Goal: Task Accomplishment & Management: Manage account settings

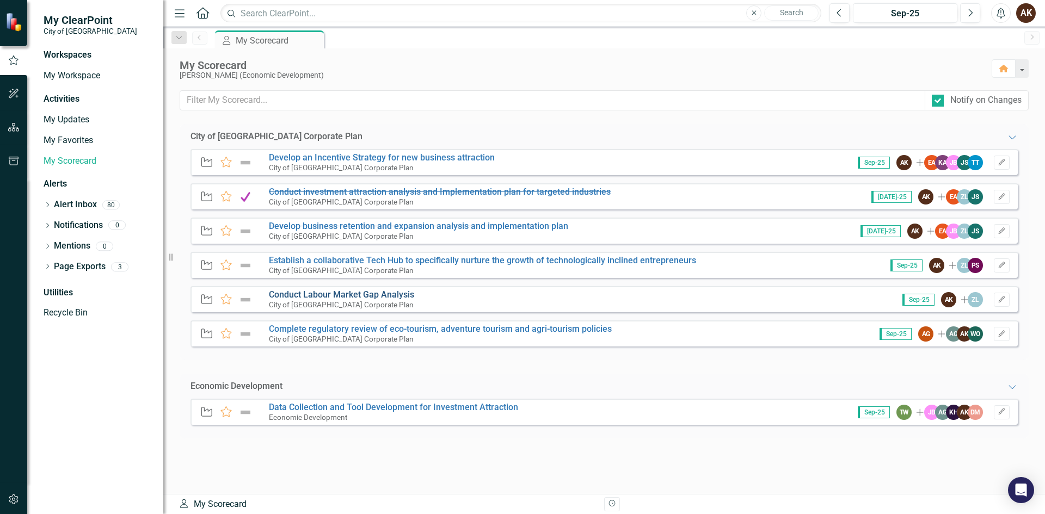
click at [310, 297] on link "Conduct Labour Market Gap Analysis" at bounding box center [341, 294] width 145 height 10
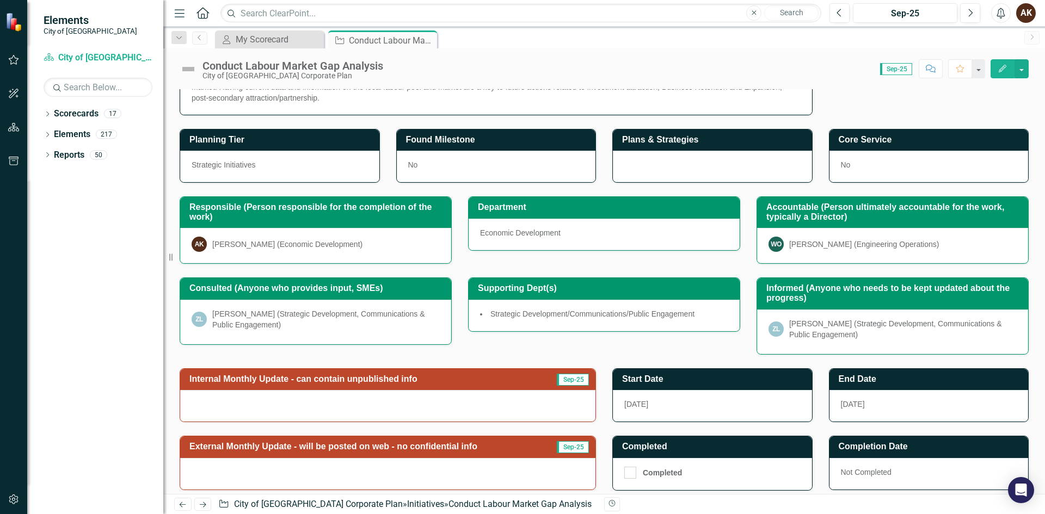
scroll to position [153, 0]
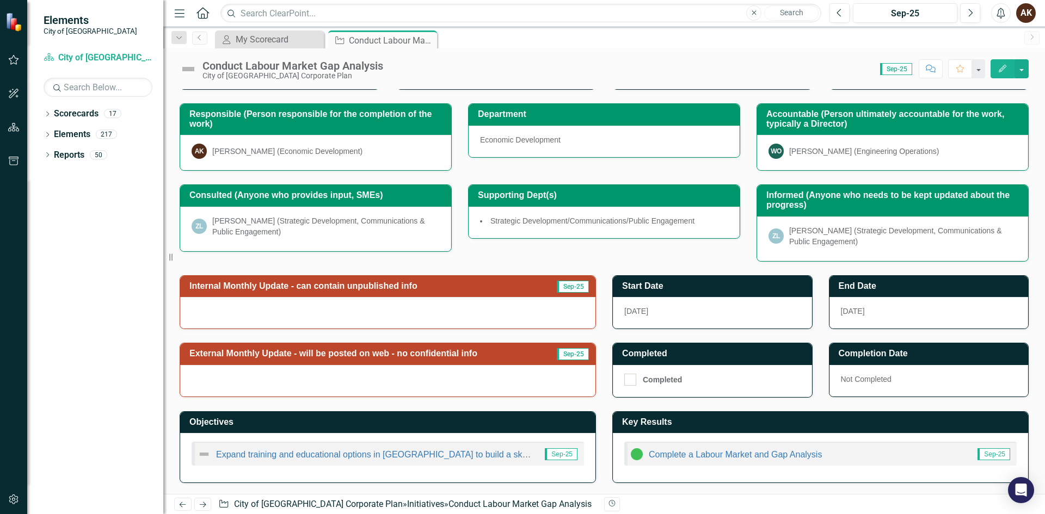
click at [552, 314] on div at bounding box center [387, 313] width 415 height 32
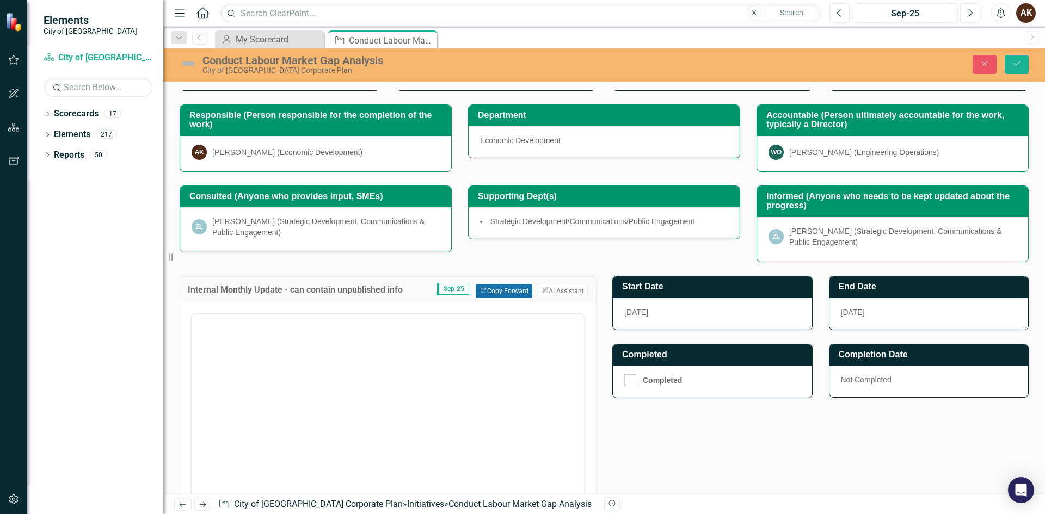
click at [485, 292] on button "Copy Forward Copy Forward" at bounding box center [504, 291] width 56 height 14
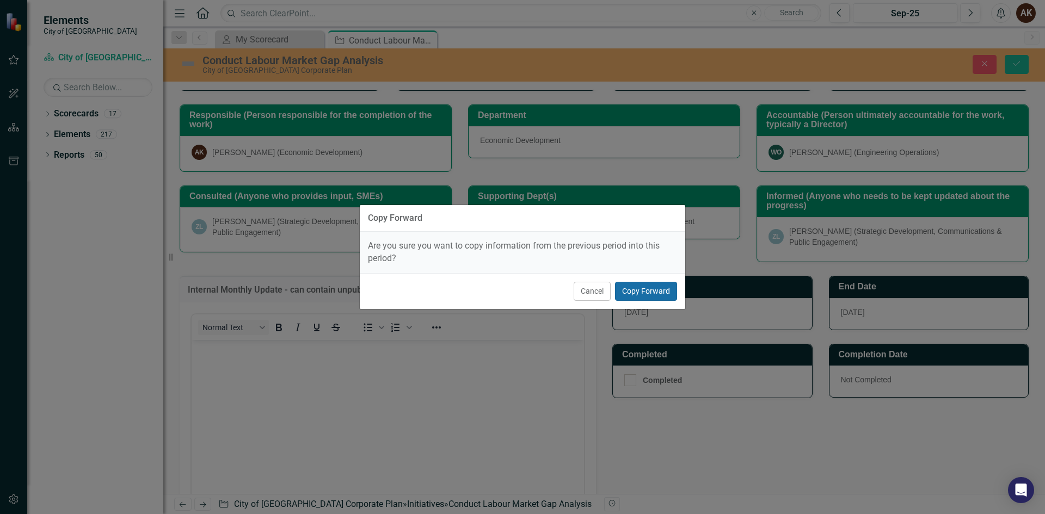
click at [648, 294] on button "Copy Forward" at bounding box center [646, 291] width 62 height 19
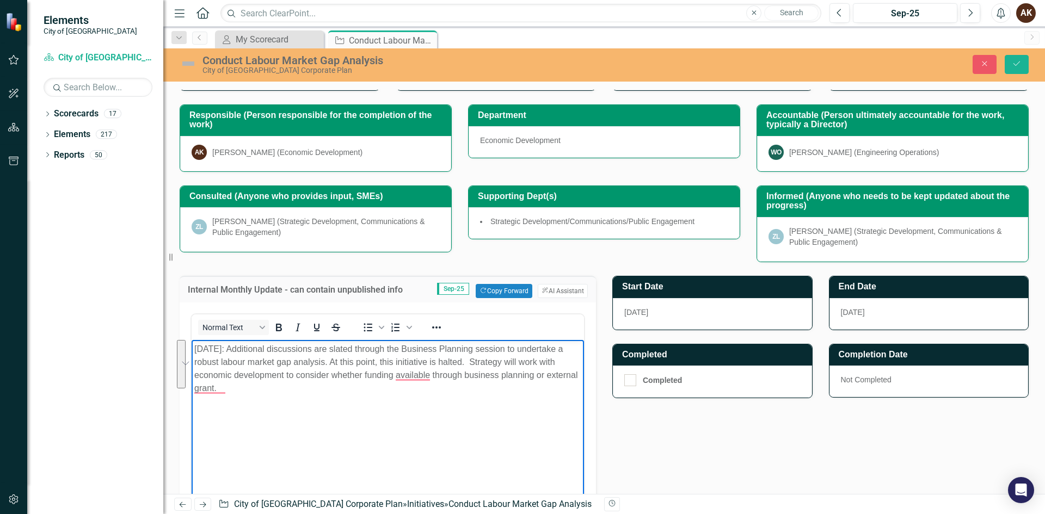
drag, startPoint x: 267, startPoint y: 391, endPoint x: 238, endPoint y: 343, distance: 56.4
click at [238, 343] on p "[DATE]: Additional discussions are slated through the Business Planning session…" at bounding box center [387, 369] width 387 height 52
copy p "Additional discussions are slated through the Business Planning session to unde…"
click at [983, 67] on icon "Close" at bounding box center [984, 64] width 10 height 8
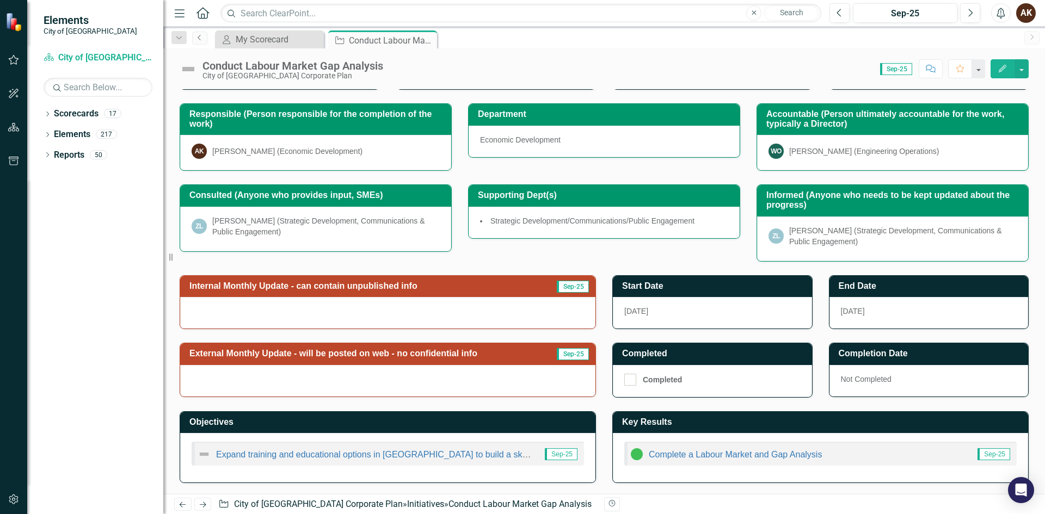
click at [196, 38] on icon "Previous" at bounding box center [199, 37] width 9 height 7
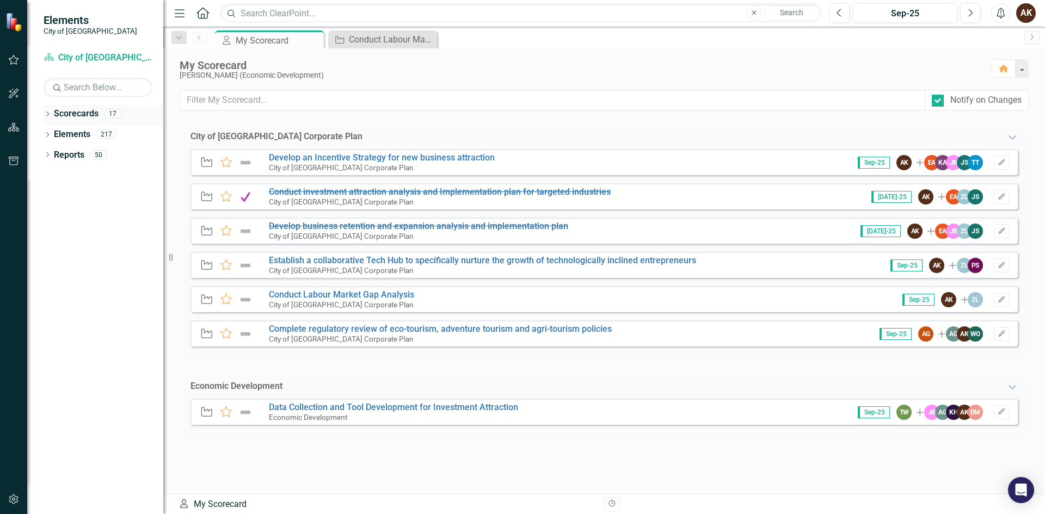
click at [79, 110] on link "Scorecards" at bounding box center [76, 114] width 45 height 13
click at [50, 115] on icon "Dropdown" at bounding box center [48, 115] width 8 height 6
click at [71, 128] on link "City of [GEOGRAPHIC_DATA] Corporate Plan" at bounding box center [111, 134] width 103 height 13
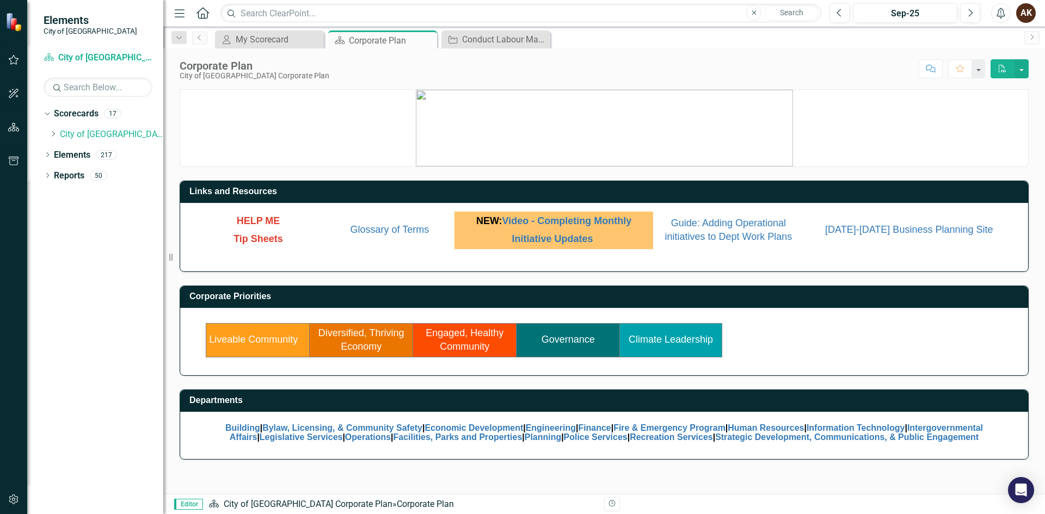
click at [361, 340] on td "Diversified, Thriving Economy" at bounding box center [361, 340] width 103 height 34
click at [369, 352] on link "Diversified, Thriving Economy" at bounding box center [361, 340] width 86 height 25
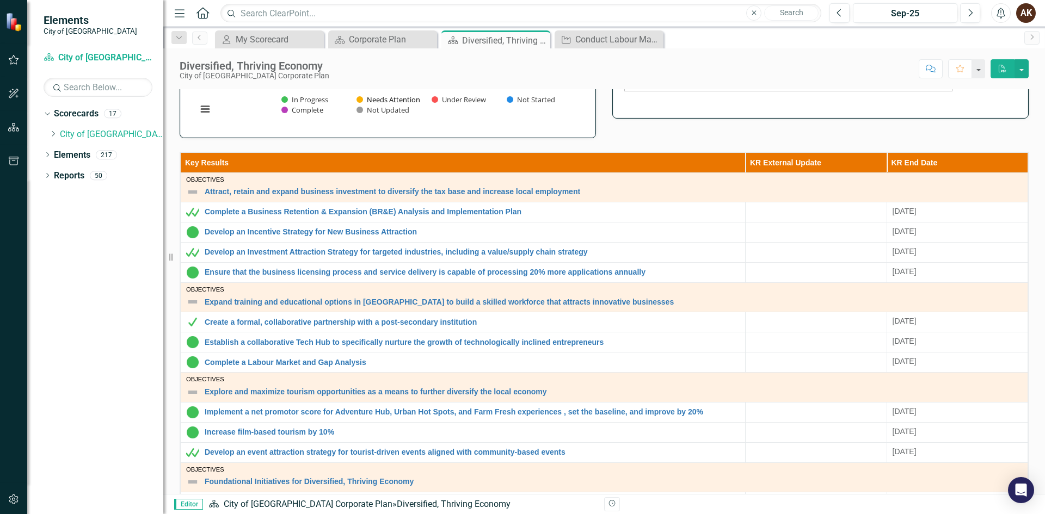
scroll to position [272, 0]
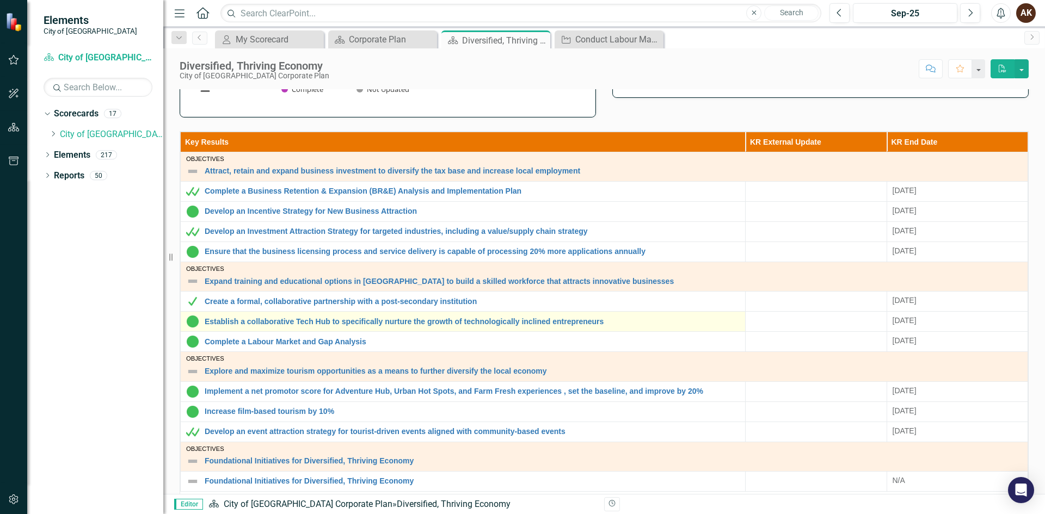
click at [260, 313] on td "Establish a collaborative Tech Hub to specifically nurture the growth of techno…" at bounding box center [463, 322] width 565 height 20
click at [263, 320] on link "Establish a collaborative Tech Hub to specifically nurture the growth of techno…" at bounding box center [472, 322] width 535 height 8
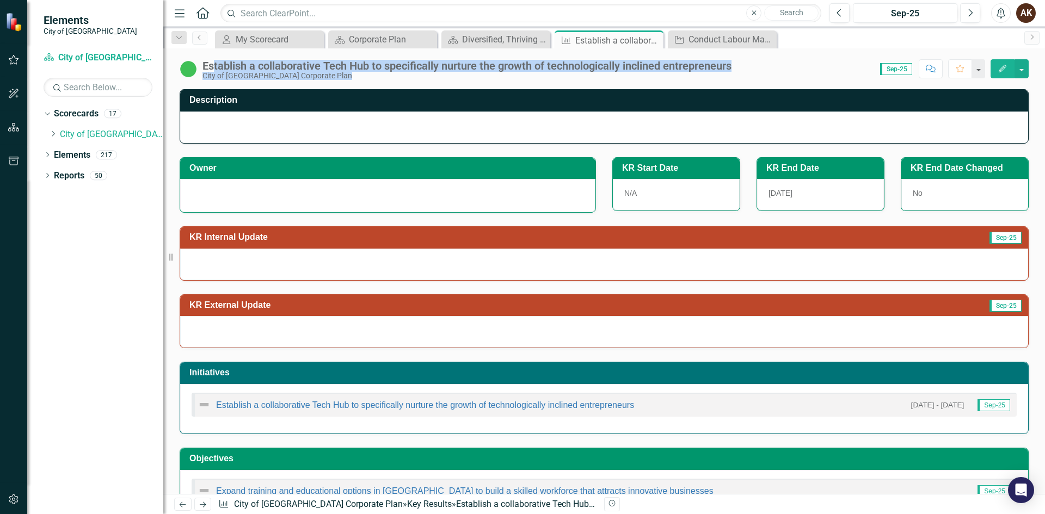
drag, startPoint x: 741, startPoint y: 65, endPoint x: 213, endPoint y: 60, distance: 527.3
click at [213, 60] on div "Establish a collaborative Tech Hub to specifically nurture the growth of techno…" at bounding box center [604, 64] width 882 height 33
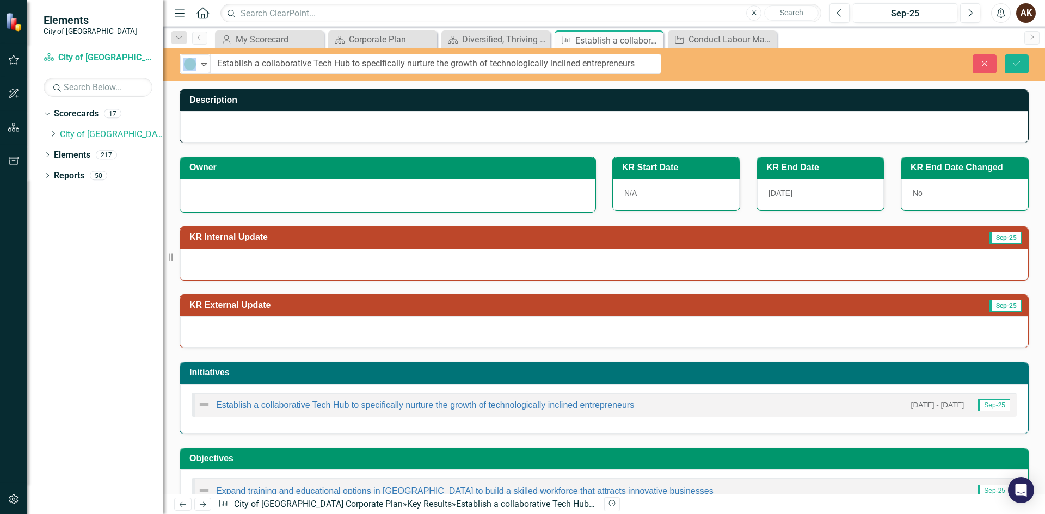
drag, startPoint x: 204, startPoint y: 63, endPoint x: 644, endPoint y: 77, distance: 440.4
copy div "In Progress Expand"
click at [311, 66] on input "Establish a collaborative Tech Hub to specifically nurture the growth of techno…" at bounding box center [436, 64] width 451 height 20
drag, startPoint x: 217, startPoint y: 65, endPoint x: 645, endPoint y: 65, distance: 428.2
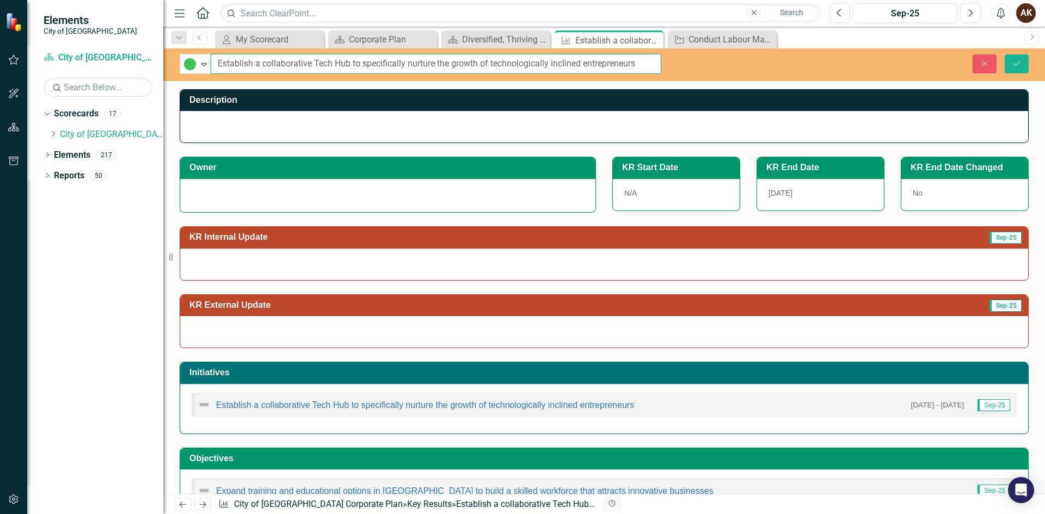
click at [645, 65] on input "Establish a collaborative Tech Hub to specifically nurture the growth of techno…" at bounding box center [436, 64] width 451 height 20
click at [77, 136] on link "City of [GEOGRAPHIC_DATA] Corporate Plan" at bounding box center [111, 134] width 103 height 13
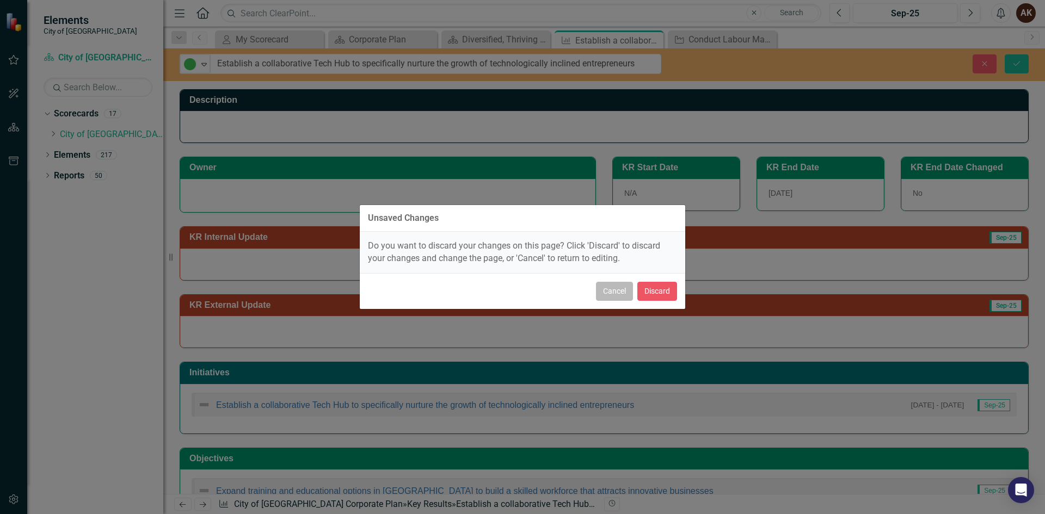
click at [613, 295] on button "Cancel" at bounding box center [614, 291] width 37 height 19
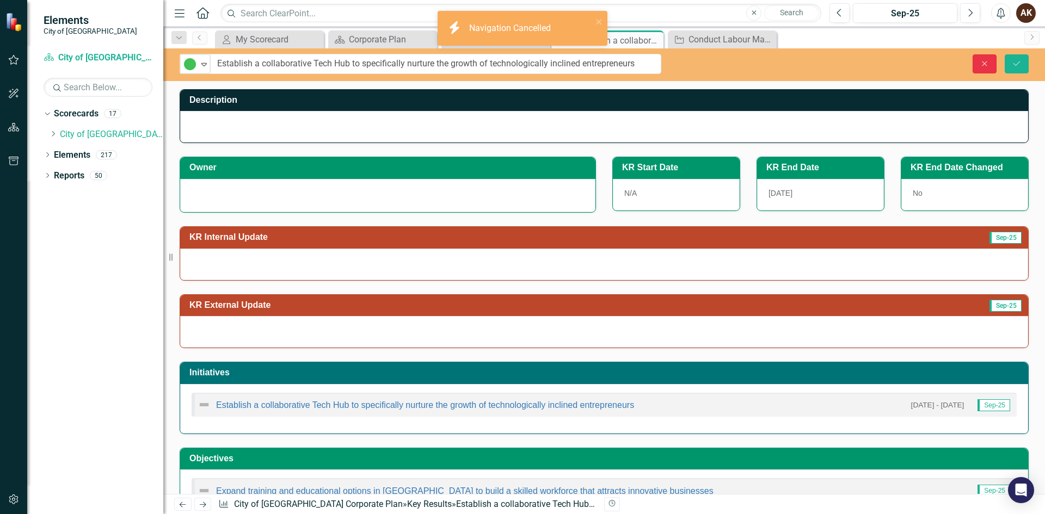
click at [980, 64] on icon "Close" at bounding box center [984, 64] width 10 height 8
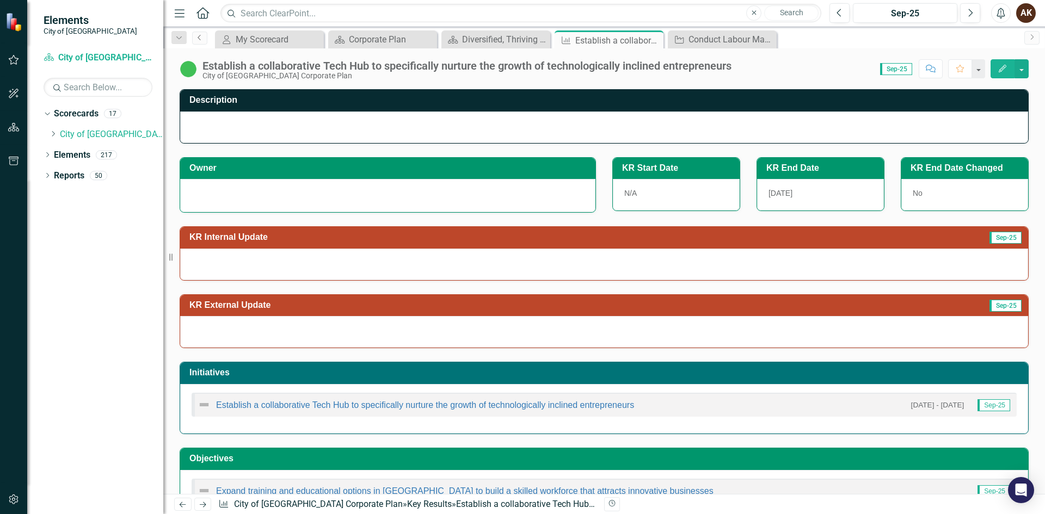
click at [202, 39] on icon "Previous" at bounding box center [199, 37] width 9 height 7
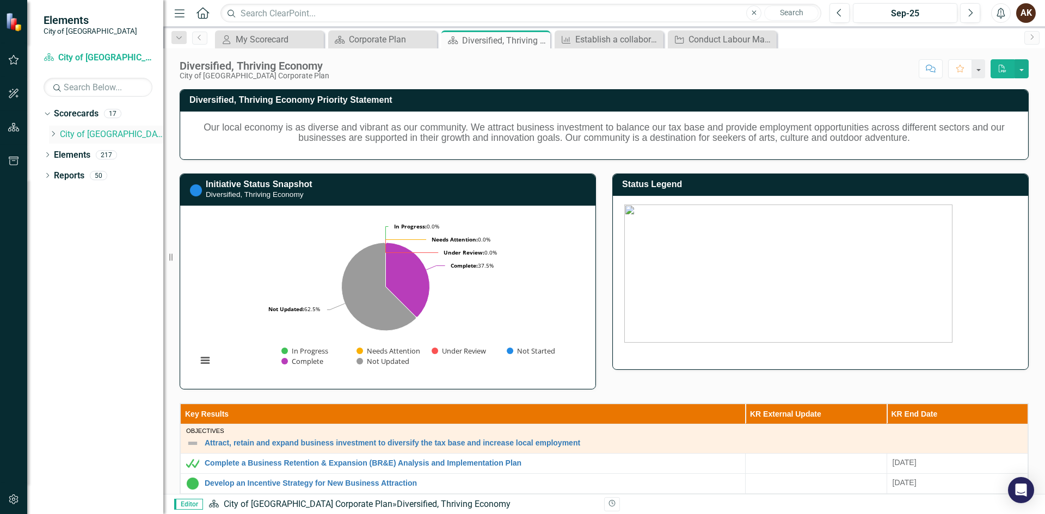
click at [64, 133] on link "City of [GEOGRAPHIC_DATA] Corporate Plan" at bounding box center [111, 134] width 103 height 13
